Goal: Check status: Check status

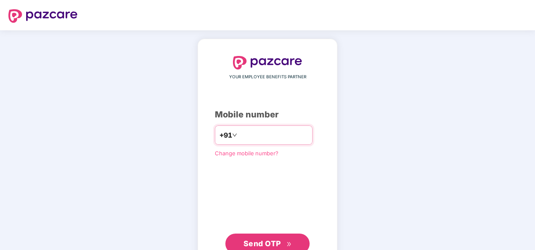
click at [249, 135] on input "number" at bounding box center [273, 134] width 69 height 13
click at [239, 133] on input "**********" at bounding box center [273, 134] width 69 height 13
type input "**********"
click at [274, 235] on button "Send OTP" at bounding box center [267, 244] width 84 height 20
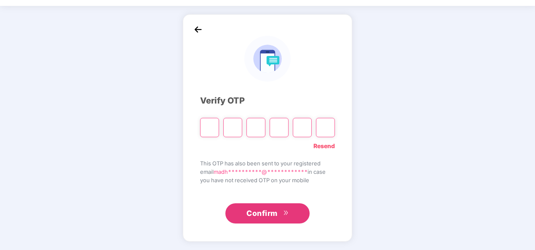
scroll to position [24, 0]
type input "*"
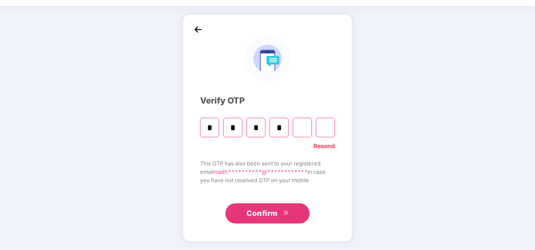
type input "*"
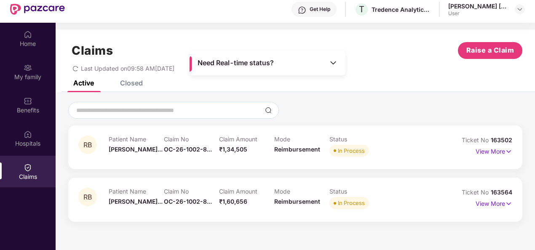
click at [133, 83] on div "Closed" at bounding box center [131, 83] width 23 height 8
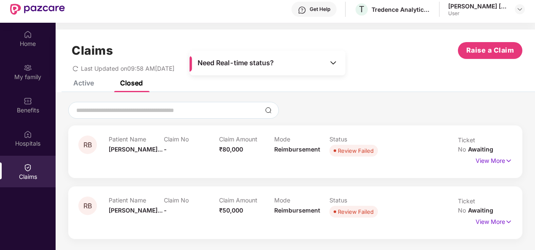
click at [91, 83] on div "Active" at bounding box center [83, 83] width 21 height 8
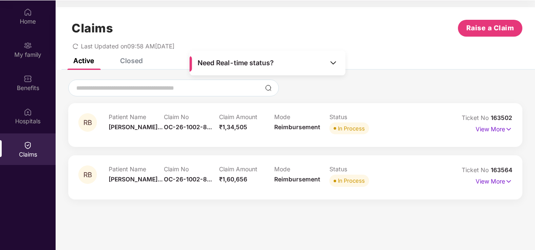
scroll to position [47, 0]
click at [508, 129] on img at bounding box center [508, 128] width 7 height 9
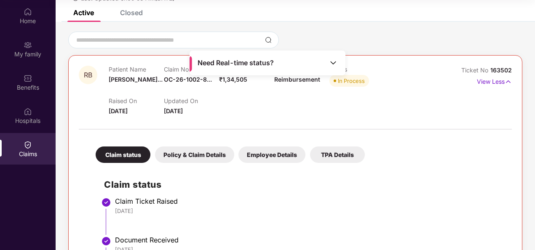
scroll to position [42, 0]
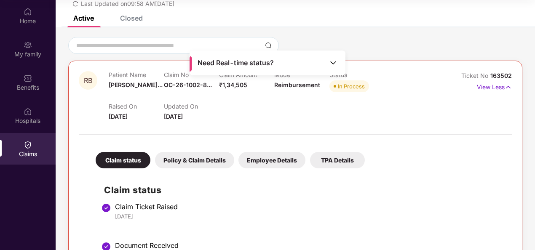
click at [83, 21] on div "Active" at bounding box center [83, 18] width 21 height 8
click at [33, 152] on div "Claims" at bounding box center [28, 154] width 56 height 8
drag, startPoint x: 434, startPoint y: 46, endPoint x: 473, endPoint y: 83, distance: 54.2
click at [434, 47] on div at bounding box center [295, 45] width 454 height 17
click at [483, 83] on p "View Less" at bounding box center [494, 85] width 35 height 11
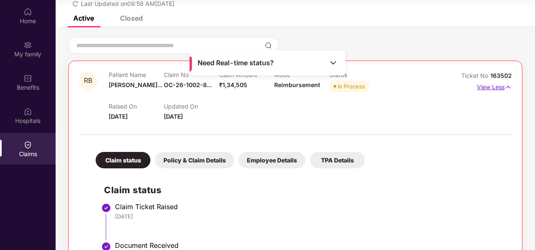
scroll to position [0, 0]
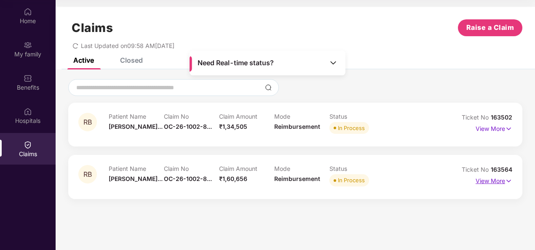
click at [512, 179] on img at bounding box center [508, 180] width 7 height 9
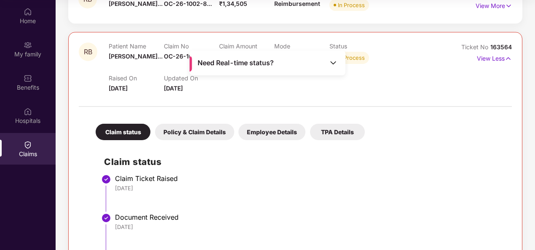
scroll to position [109, 0]
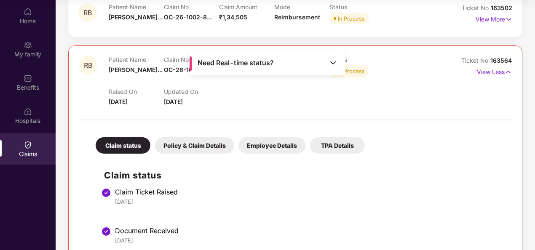
click at [337, 61] on div "Need Real-time status?" at bounding box center [268, 63] width 156 height 25
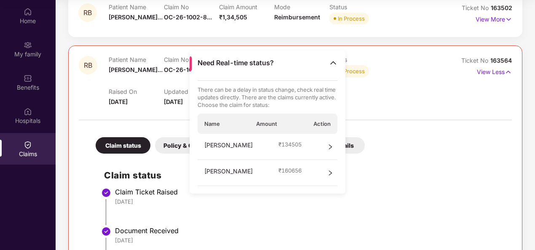
click at [329, 170] on icon "right" at bounding box center [330, 173] width 6 height 6
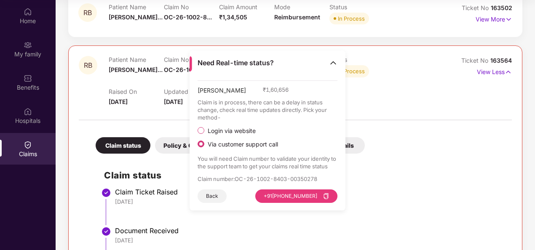
click at [232, 129] on span "Login via website" at bounding box center [231, 131] width 55 height 8
click at [254, 145] on span "Via customer support call" at bounding box center [242, 145] width 77 height 8
click at [286, 199] on button "[PHONE_NUMBER]" at bounding box center [296, 196] width 82 height 13
click at [424, 176] on h2 "Claim status" at bounding box center [303, 175] width 399 height 14
click at [416, 128] on div "Claim status Policy & Claim Details Employee Details TPA Details Claim status C…" at bounding box center [295, 242] width 433 height 234
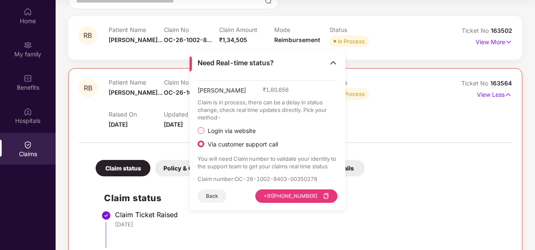
scroll to position [67, 0]
